Goal: Obtain resource: Download file/media

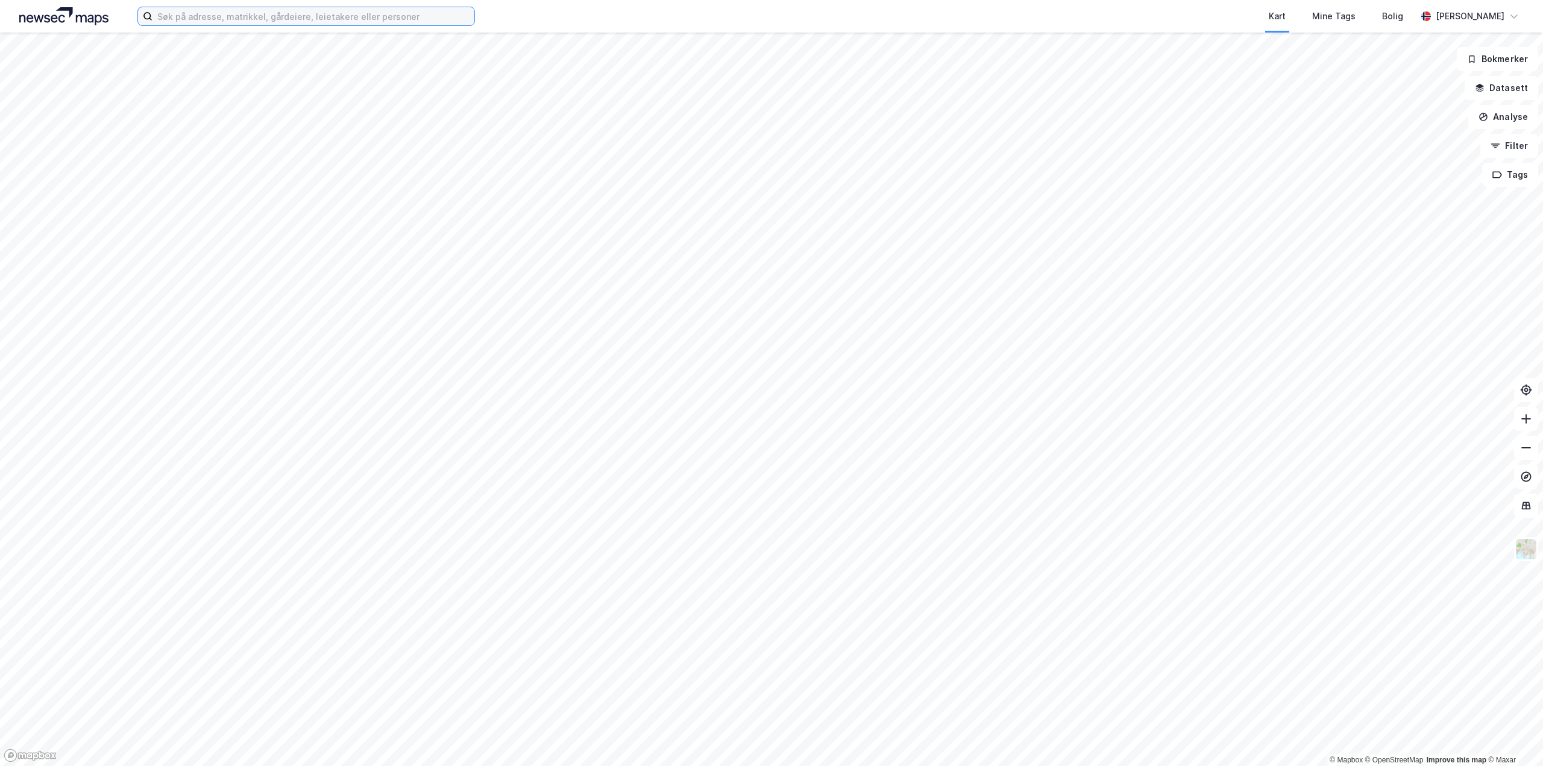
click at [257, 20] on input at bounding box center [313, 16] width 322 height 18
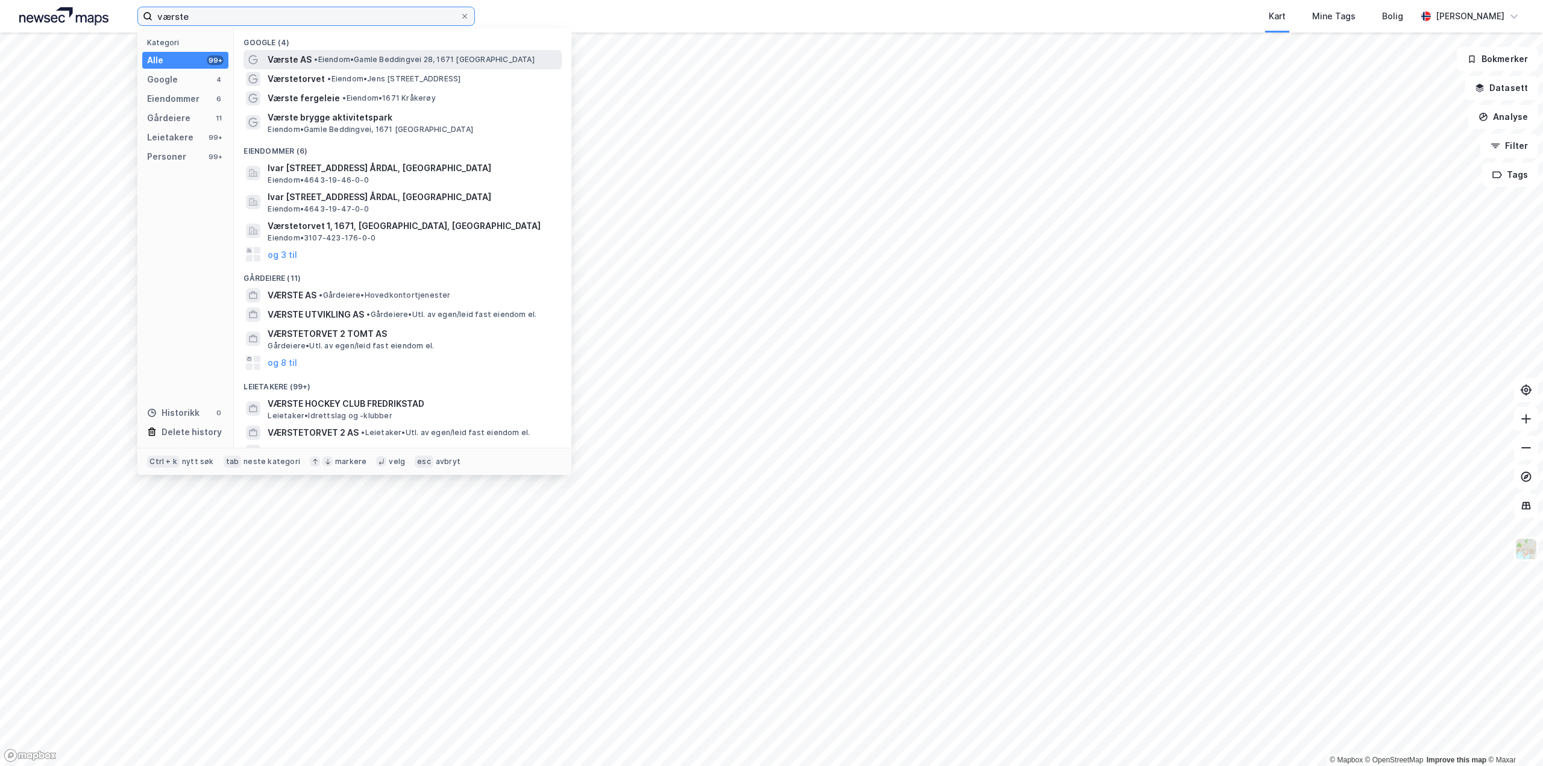
type input "værste"
click at [395, 60] on span "• Eiendom • [STREET_ADDRESS]" at bounding box center [424, 60] width 220 height 10
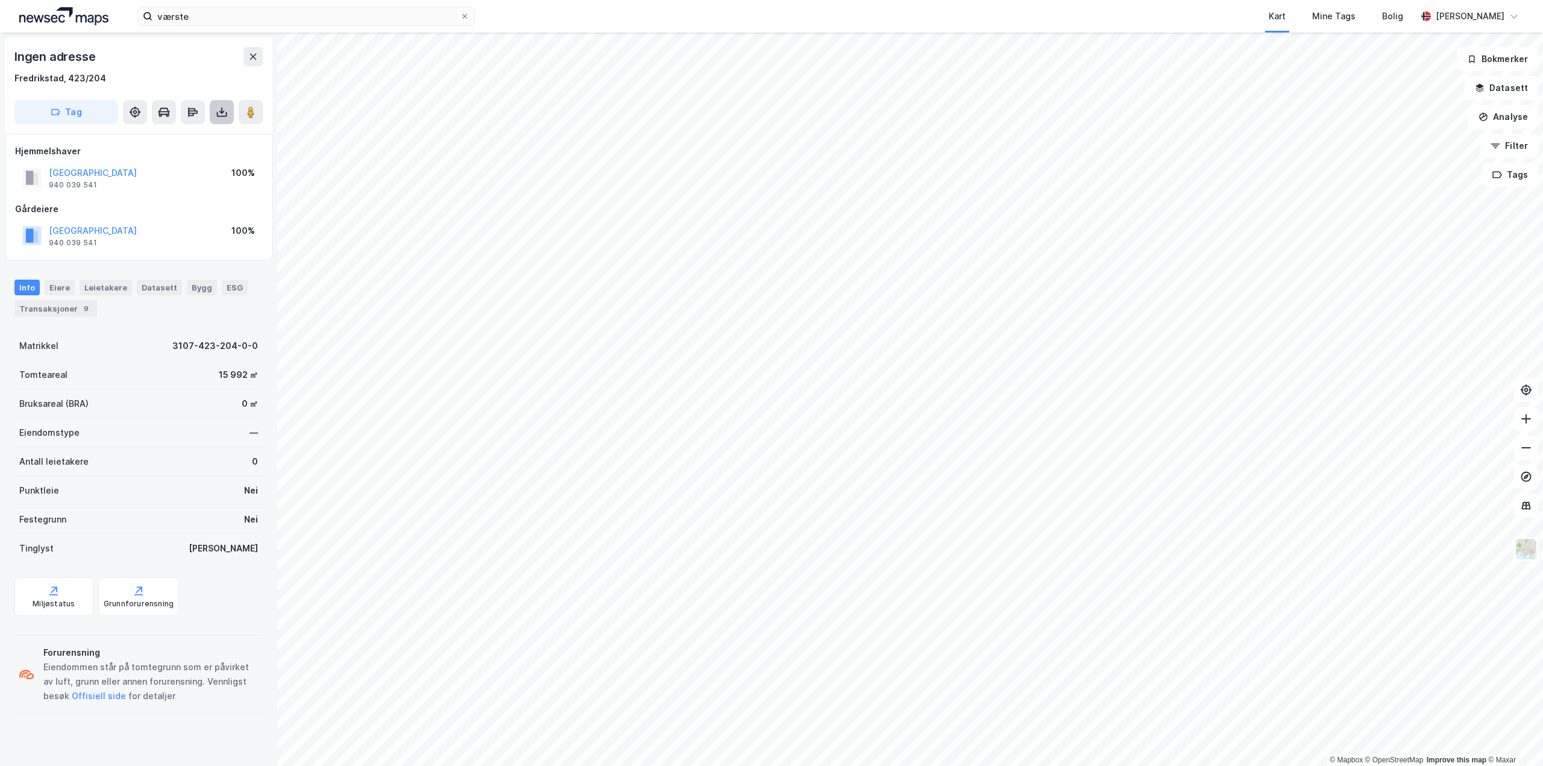
click at [221, 115] on icon at bounding box center [222, 112] width 12 height 12
click at [171, 135] on div "Last ned grunnbok" at bounding box center [162, 136] width 70 height 10
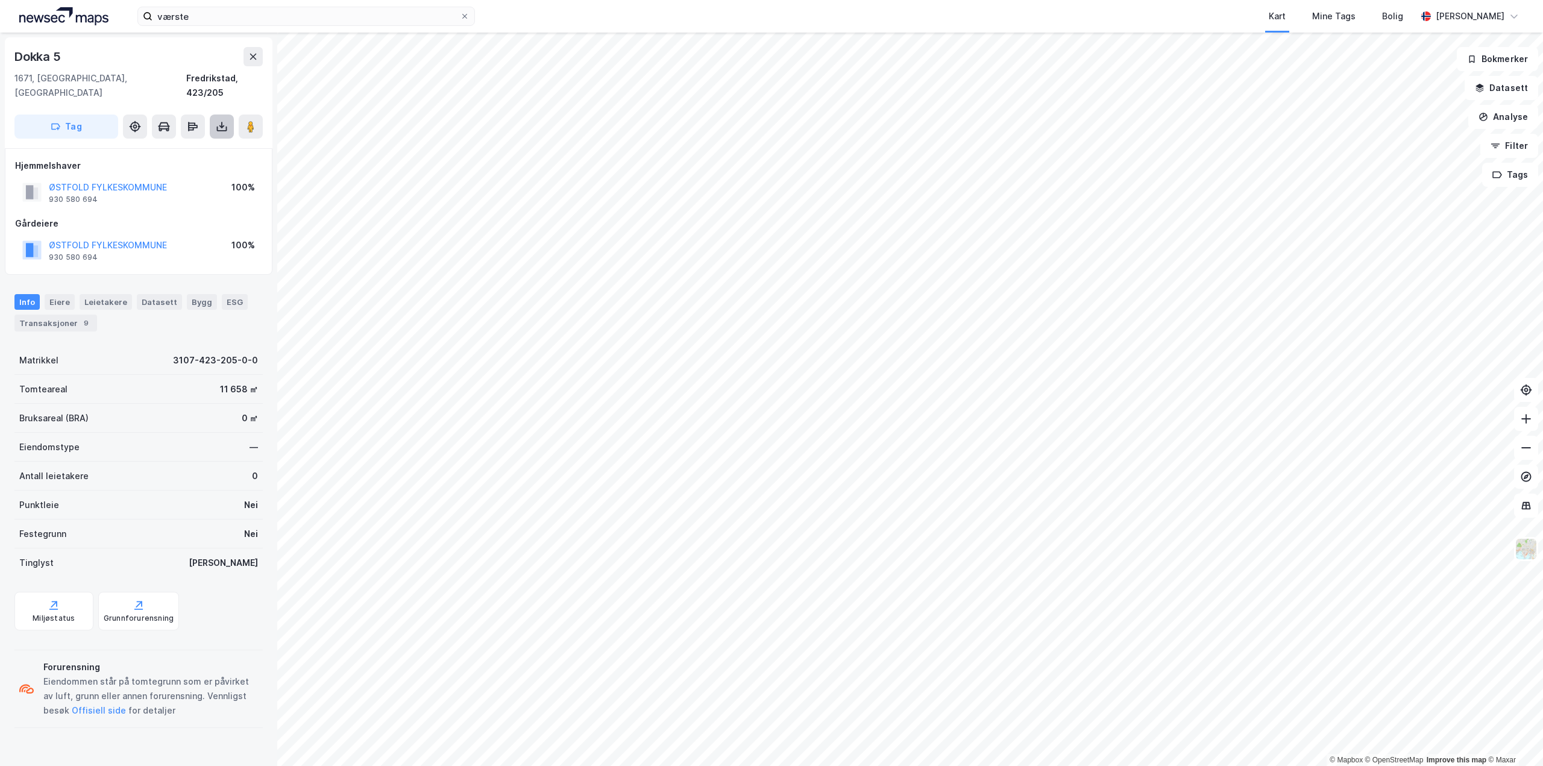
click at [225, 121] on icon at bounding box center [222, 127] width 12 height 12
click at [209, 141] on div "Last ned grunnbok" at bounding box center [169, 150] width 128 height 19
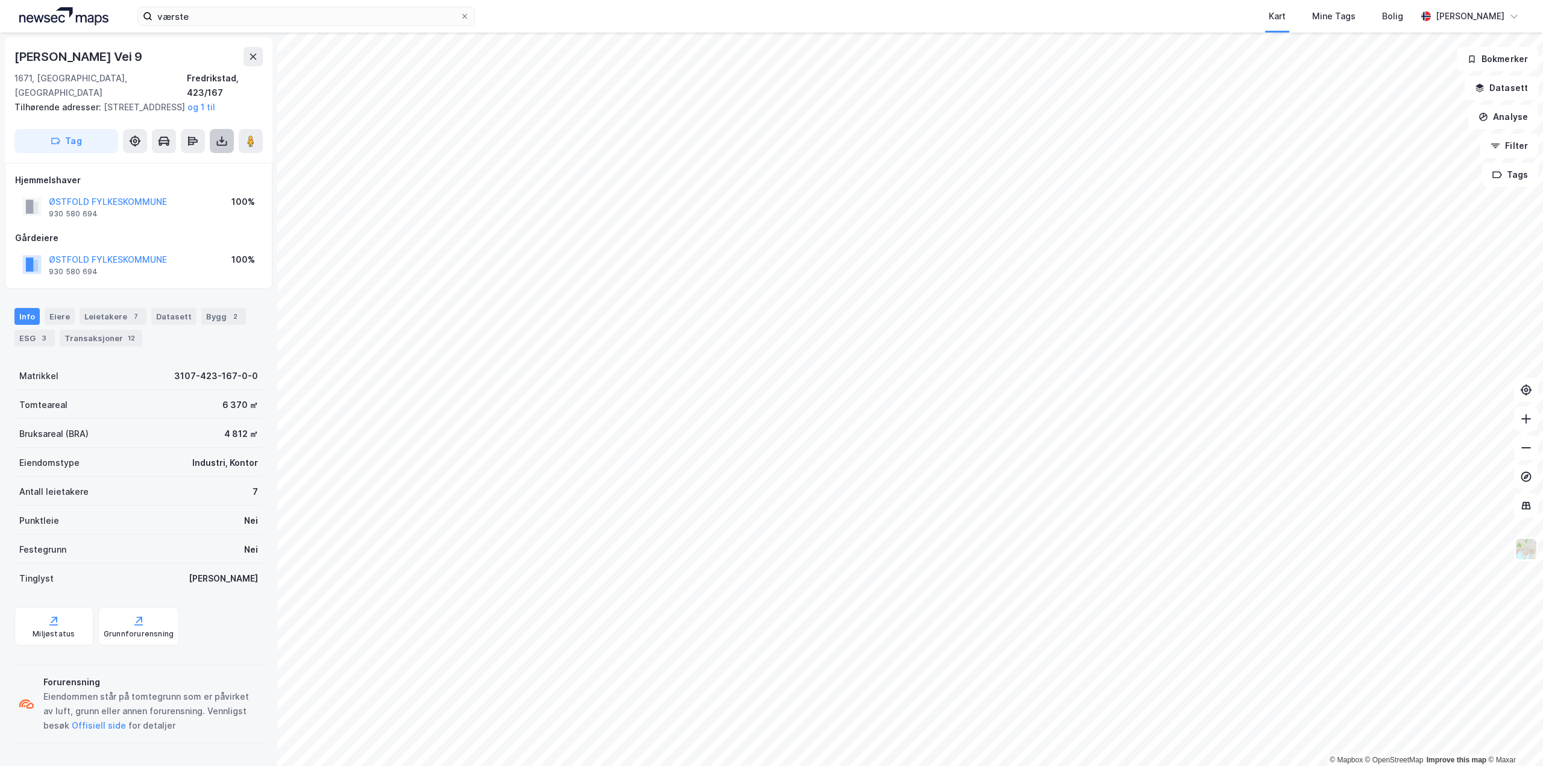
click at [218, 135] on icon at bounding box center [222, 141] width 12 height 12
click at [207, 155] on div "Last ned grunnbok" at bounding box center [169, 164] width 128 height 19
